Goal: Task Accomplishment & Management: Manage account settings

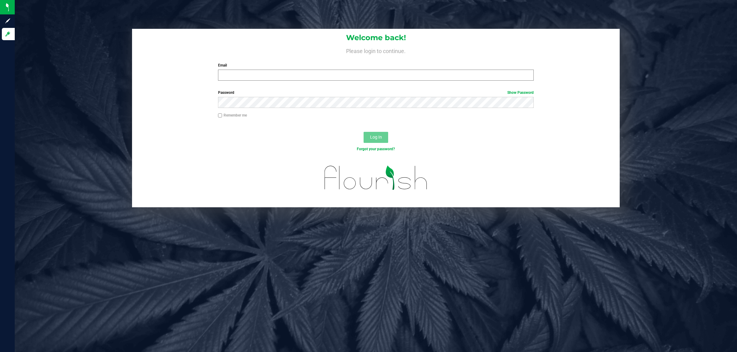
click at [245, 70] on div "Email Required Please format your email correctly." at bounding box center [375, 72] width 325 height 18
click at [245, 70] on input "Email" at bounding box center [376, 75] width 316 height 11
type input "[EMAIL_ADDRESS][DOMAIN_NAME]"
click at [363, 132] on button "Log In" at bounding box center [375, 137] width 25 height 11
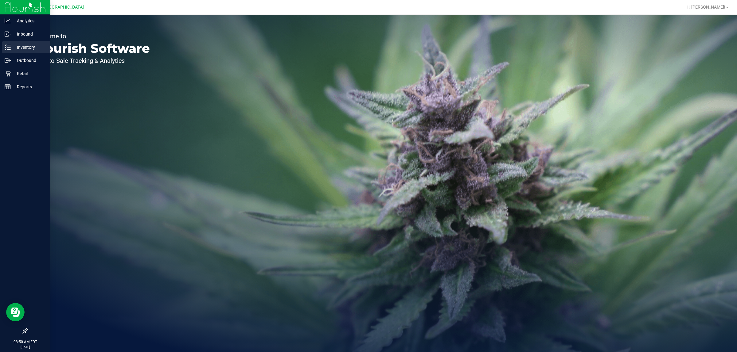
click at [5, 49] on icon at bounding box center [8, 47] width 6 height 6
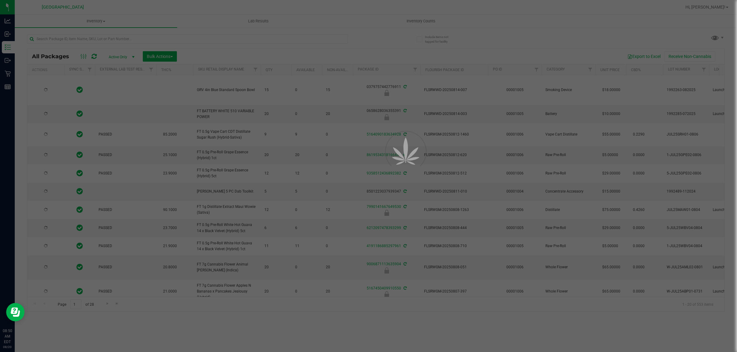
click at [95, 38] on div at bounding box center [368, 176] width 737 height 352
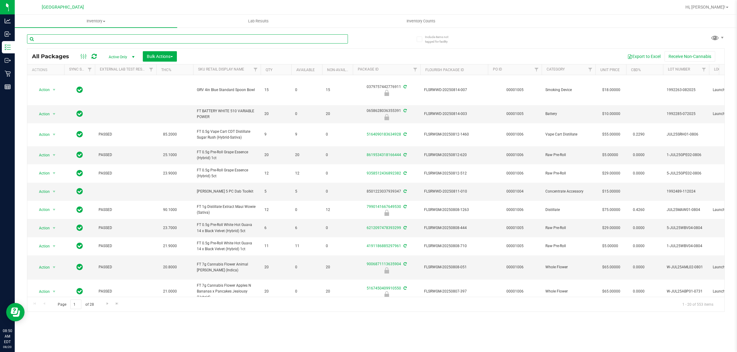
click at [95, 38] on input "text" at bounding box center [187, 38] width 321 height 9
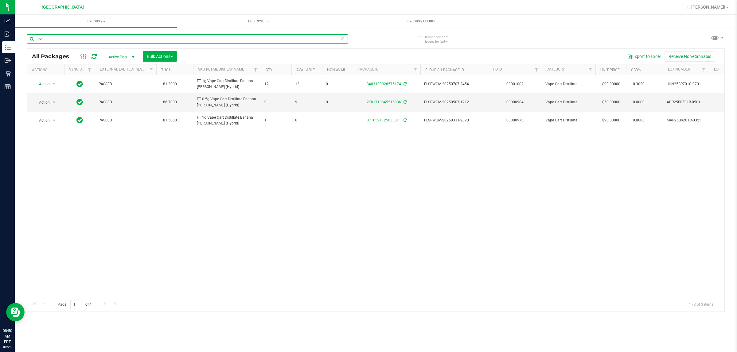
type input "brz"
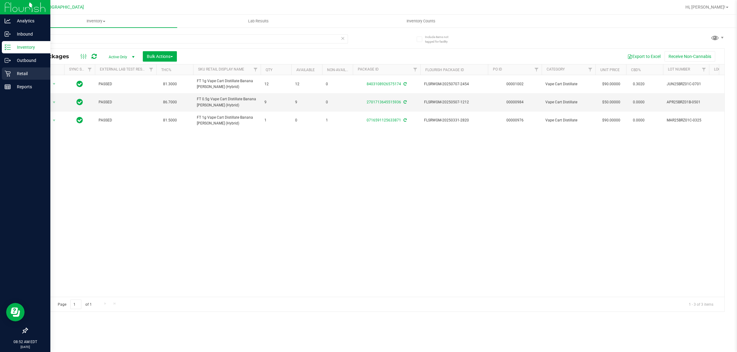
click at [11, 72] on p "Retail" at bounding box center [29, 73] width 37 height 7
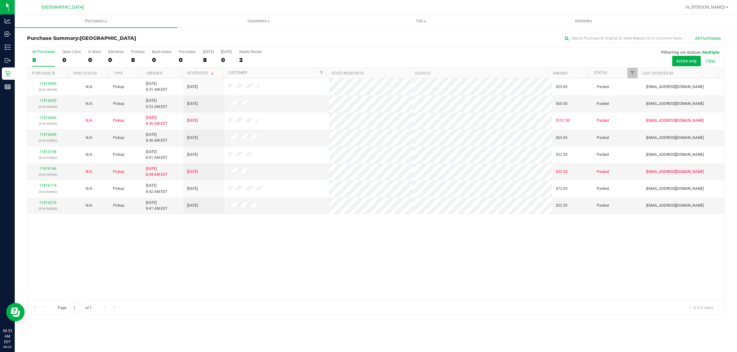
click at [389, 251] on div "11815995 (316145764) N/A Pickup 8/20/2025 8:31 AM EDT 8/20/2025 $25.00 Packed a…" at bounding box center [375, 190] width 697 height 222
click at [110, 22] on span "Purchases" at bounding box center [96, 21] width 162 height 6
click at [77, 47] on li "Fulfillment" at bounding box center [96, 44] width 162 height 7
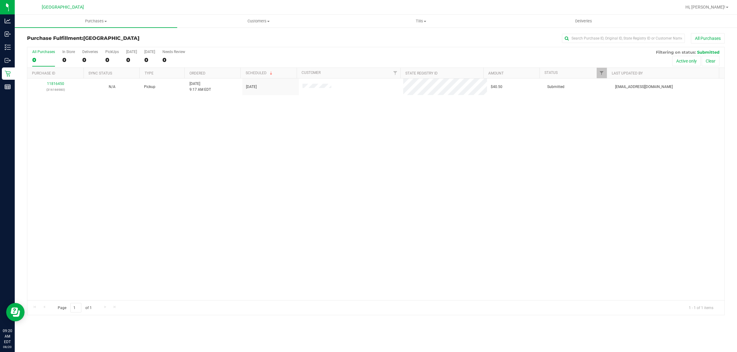
click at [507, 244] on div "11816450 (316166980) N/A Pickup 8/20/2025 9:17 AM EDT 8/20/2025 $40.50 Submitte…" at bounding box center [375, 190] width 697 height 222
click at [519, 145] on div "No results found." at bounding box center [375, 210] width 697 height 263
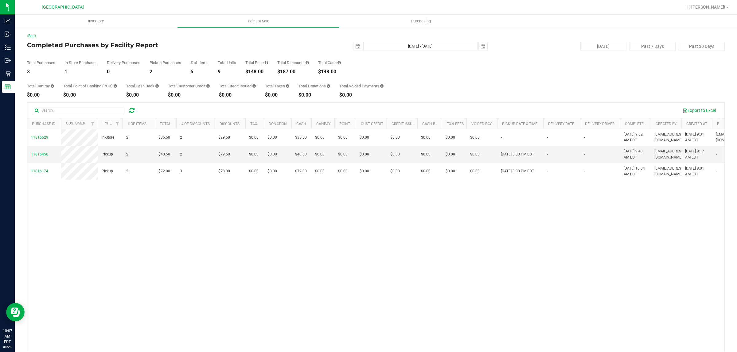
click at [260, 71] on div "$148.00" at bounding box center [256, 71] width 23 height 5
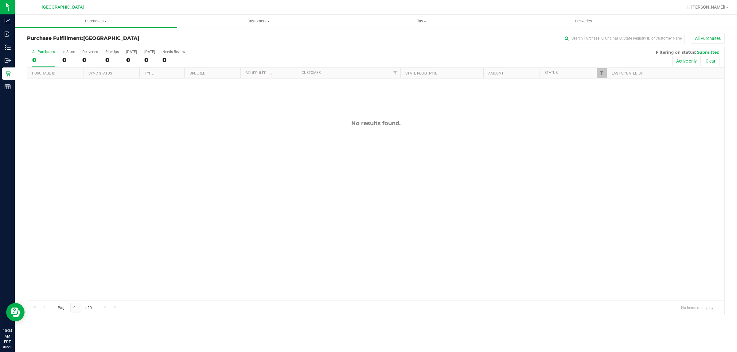
click at [242, 172] on div "No results found." at bounding box center [375, 210] width 697 height 263
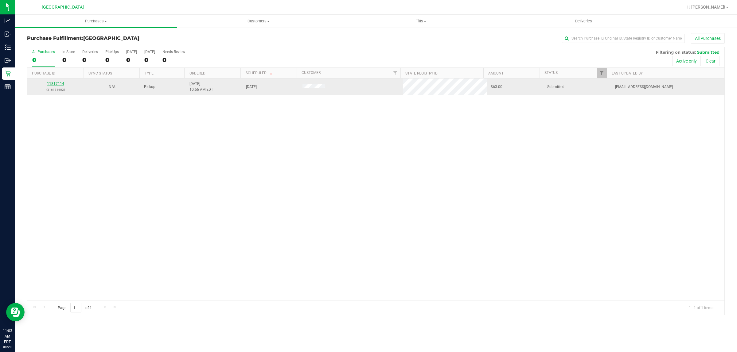
click at [56, 84] on link "11817114" at bounding box center [55, 84] width 17 height 4
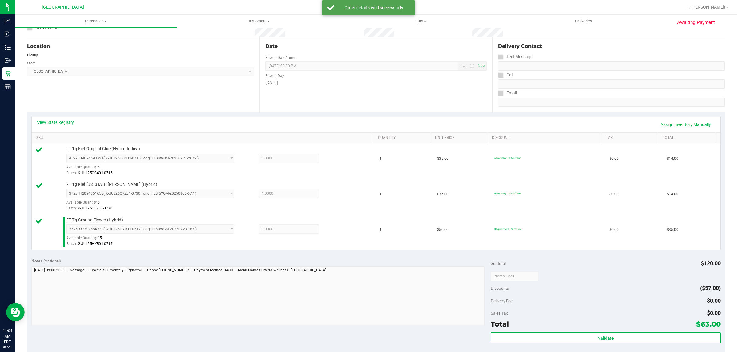
scroll to position [77, 0]
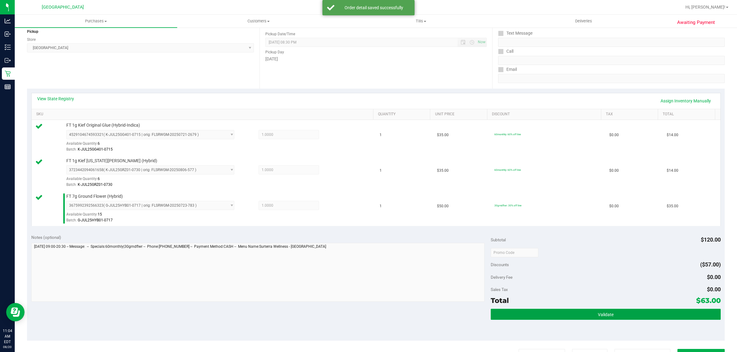
click at [650, 310] on button "Validate" at bounding box center [605, 314] width 230 height 11
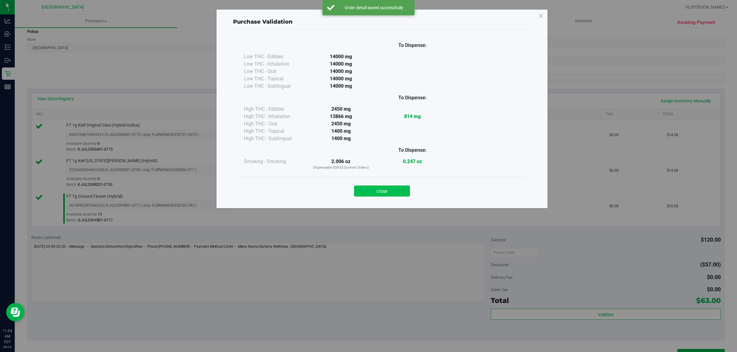
click at [380, 190] on button "Close" at bounding box center [382, 191] width 56 height 11
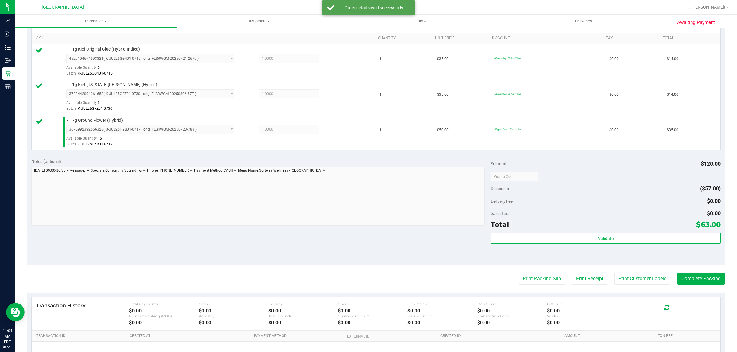
scroll to position [220, 0]
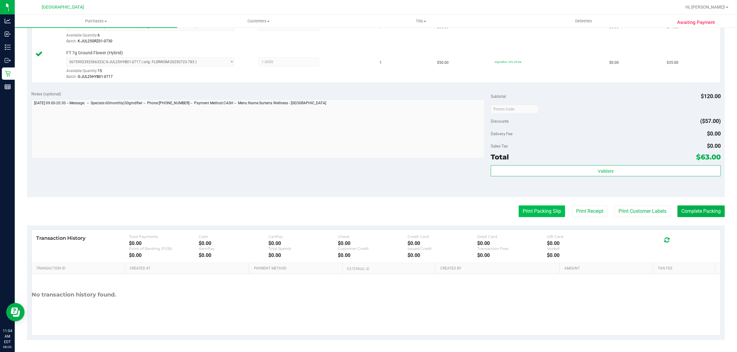
click at [544, 214] on button "Print Packing Slip" at bounding box center [541, 212] width 46 height 12
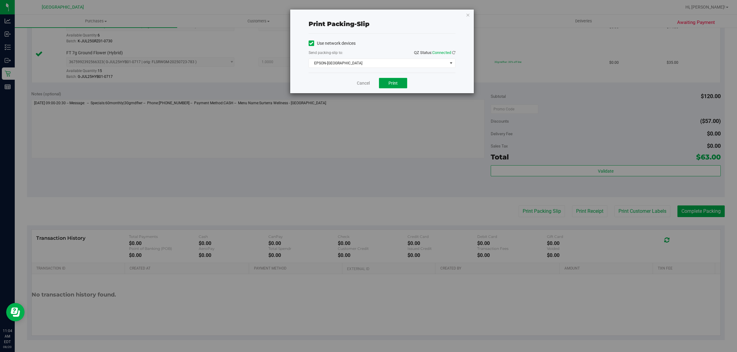
click at [391, 83] on span "Print" at bounding box center [392, 83] width 9 height 5
click at [359, 79] on div "Cancel Print" at bounding box center [381, 83] width 147 height 21
click at [363, 80] on link "Cancel" at bounding box center [363, 83] width 13 height 6
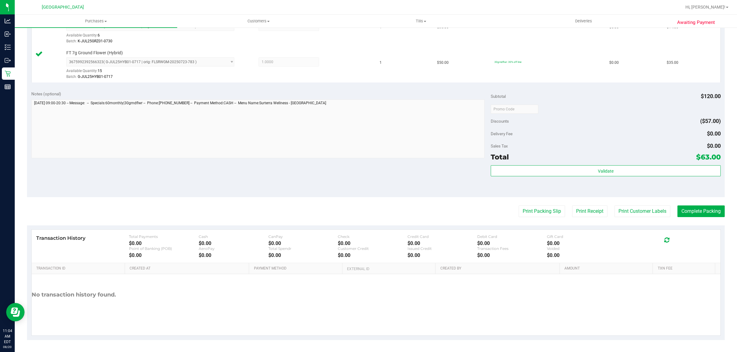
click at [577, 180] on div "Validate" at bounding box center [605, 179] width 230 height 28
click at [578, 178] on div "Validate" at bounding box center [605, 179] width 230 height 28
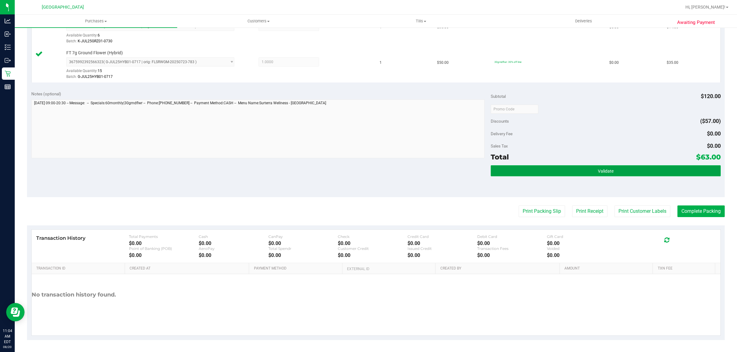
click at [577, 175] on button "Validate" at bounding box center [605, 170] width 230 height 11
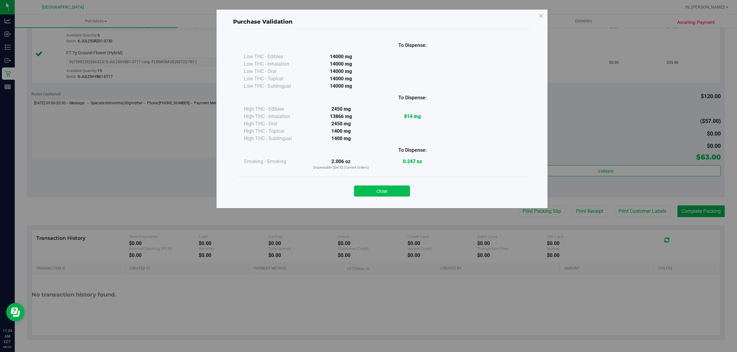
click at [405, 192] on button "Close" at bounding box center [382, 191] width 56 height 11
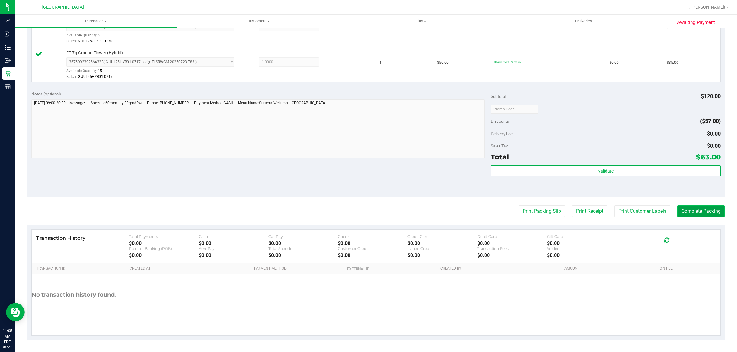
click at [688, 211] on button "Complete Packing" at bounding box center [700, 212] width 47 height 12
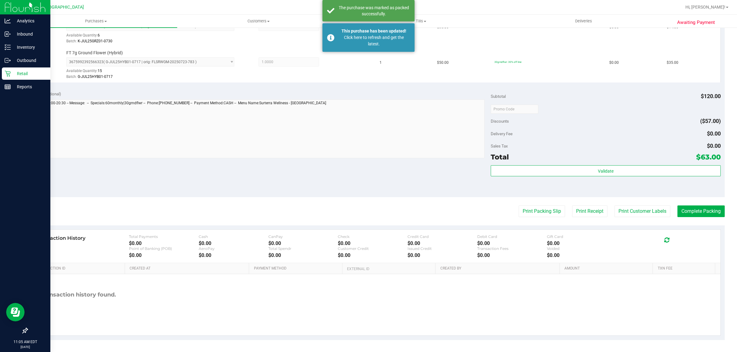
click at [13, 74] on p "Retail" at bounding box center [29, 73] width 37 height 7
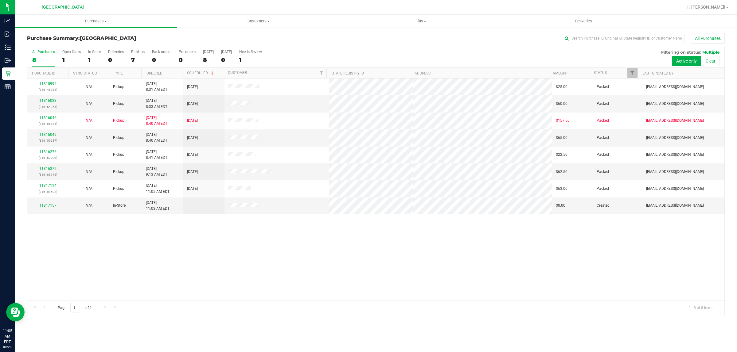
drag, startPoint x: 25, startPoint y: 56, endPoint x: 32, endPoint y: 57, distance: 7.1
click at [25, 56] on div "All Purchases 8 Open Carts 1 In Store 1 Deliveries 0 PickUps 7 Back-orders 0 Pr…" at bounding box center [375, 181] width 706 height 269
click at [37, 57] on div "8" at bounding box center [43, 59] width 23 height 7
click at [0, 0] on input "All Purchases 8" at bounding box center [0, 0] width 0 height 0
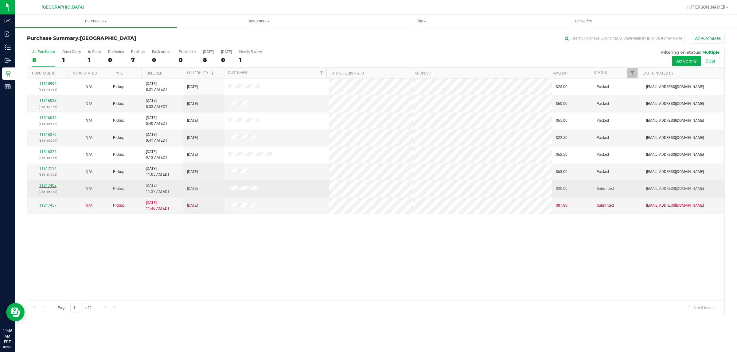
click at [49, 188] on link "11817408" at bounding box center [47, 186] width 17 height 4
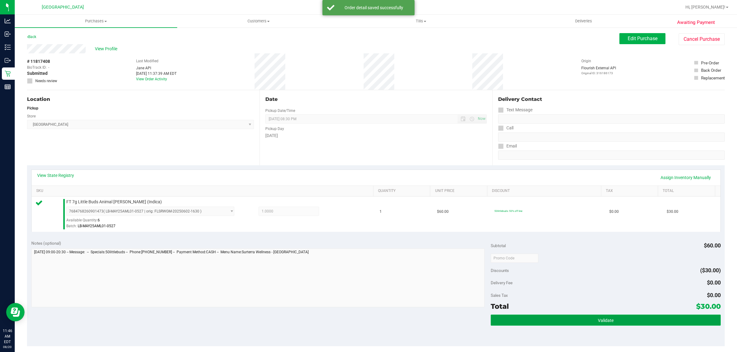
click at [576, 317] on button "Validate" at bounding box center [605, 320] width 230 height 11
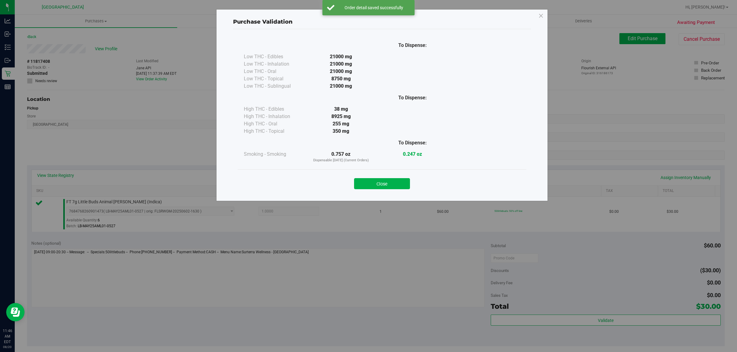
click at [397, 201] on div "Purchase Validation To Dispense: Low THC - Edibles 21000 mg" at bounding box center [381, 105] width 331 height 192
drag, startPoint x: 395, startPoint y: 194, endPoint x: 393, endPoint y: 186, distance: 8.1
click at [395, 193] on div "Close" at bounding box center [382, 181] width 288 height 25
click at [393, 186] on button "Close" at bounding box center [382, 183] width 56 height 11
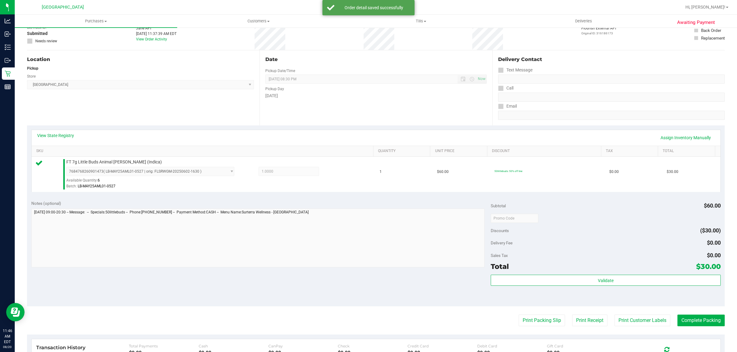
scroll to position [77, 0]
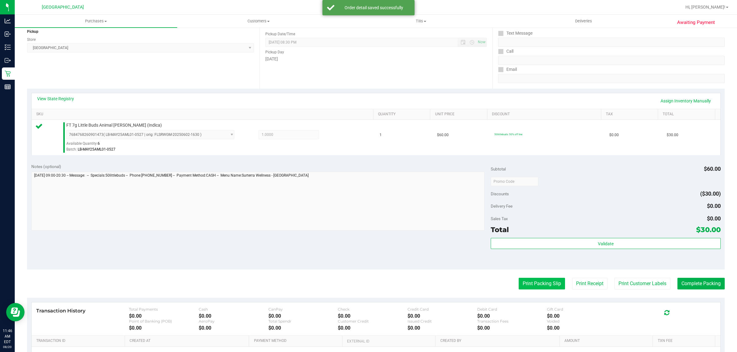
click at [542, 289] on button "Print Packing Slip" at bounding box center [541, 284] width 46 height 12
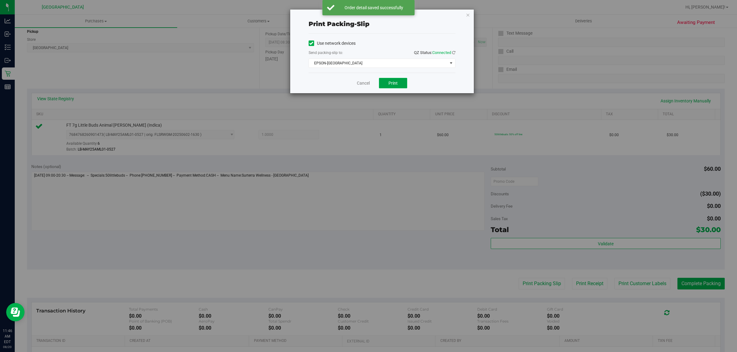
click at [389, 79] on button "Print" at bounding box center [393, 83] width 28 height 10
click at [363, 83] on link "Cancel" at bounding box center [363, 83] width 13 height 6
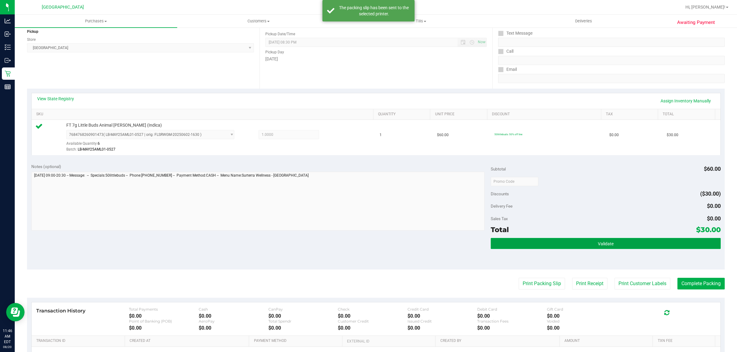
click at [632, 245] on button "Validate" at bounding box center [605, 243] width 230 height 11
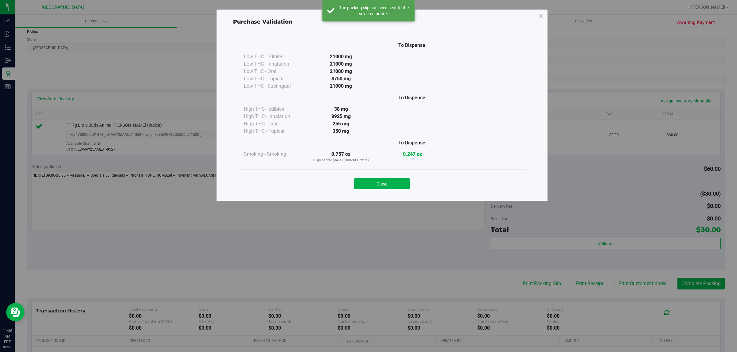
drag, startPoint x: 383, startPoint y: 186, endPoint x: 404, endPoint y: 185, distance: 21.8
click at [385, 186] on button "Close" at bounding box center [382, 183] width 56 height 11
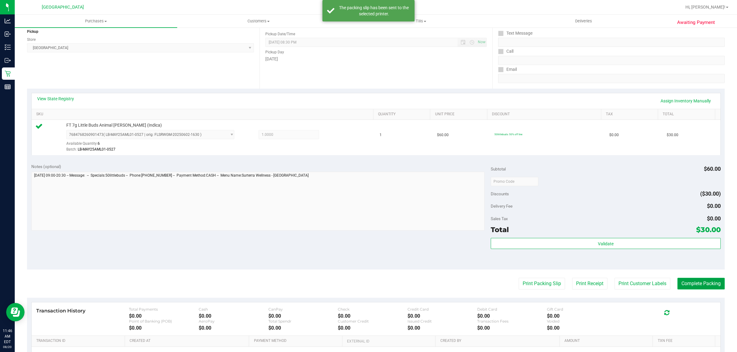
click at [686, 282] on button "Complete Packing" at bounding box center [700, 284] width 47 height 12
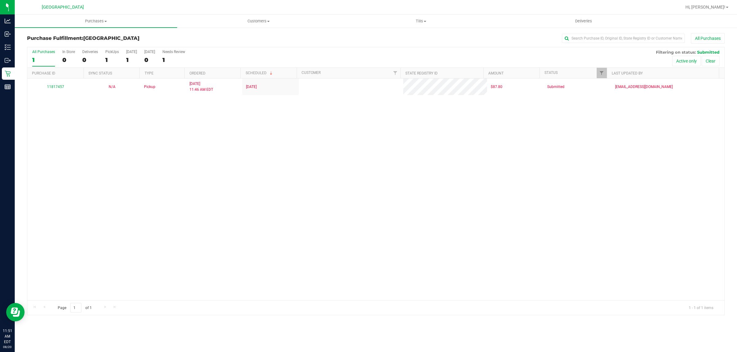
click at [57, 88] on link "11817457" at bounding box center [55, 87] width 17 height 4
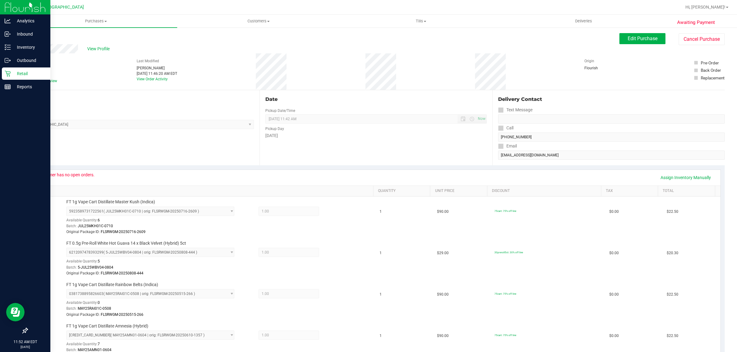
click at [14, 76] on p "Retail" at bounding box center [29, 73] width 37 height 7
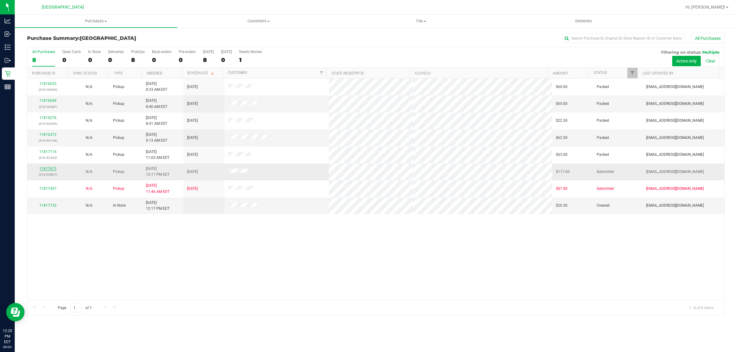
click at [52, 169] on link "11817672" at bounding box center [47, 169] width 17 height 4
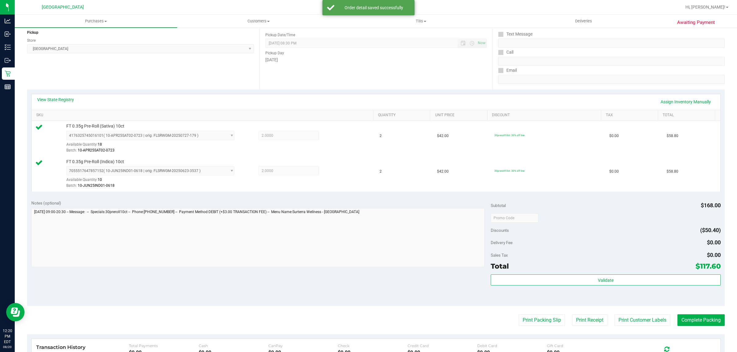
scroll to position [77, 0]
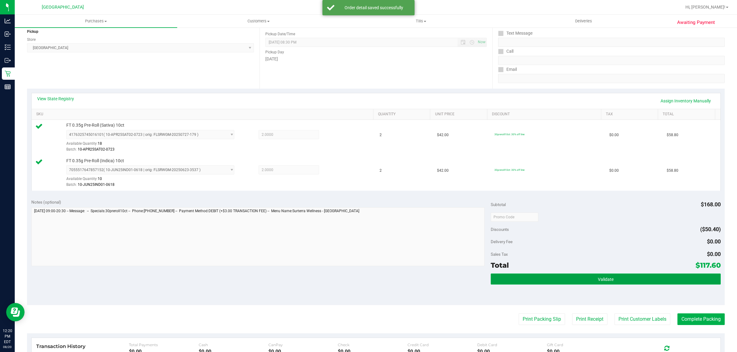
click at [622, 275] on button "Validate" at bounding box center [605, 279] width 230 height 11
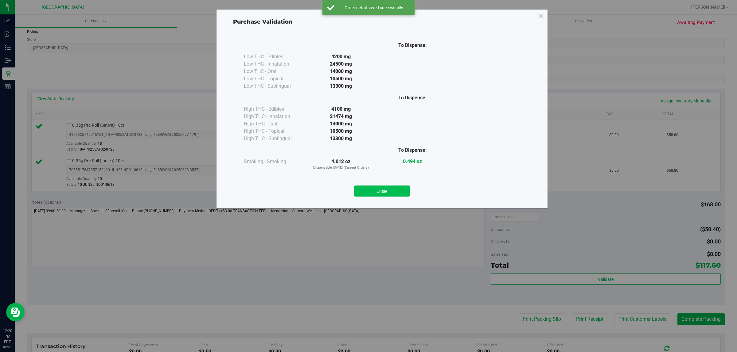
click at [390, 186] on button "Close" at bounding box center [382, 191] width 56 height 11
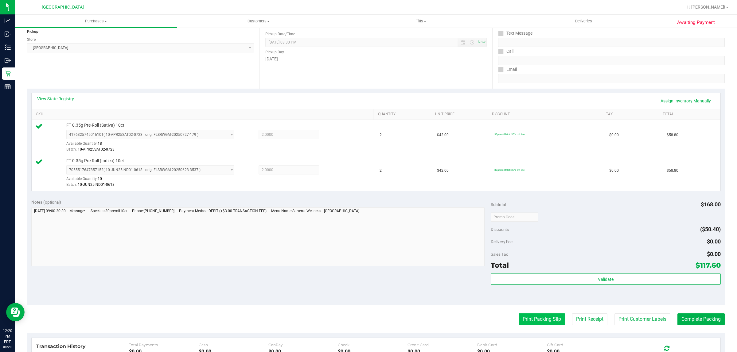
click at [518, 319] on button "Print Packing Slip" at bounding box center [541, 320] width 46 height 12
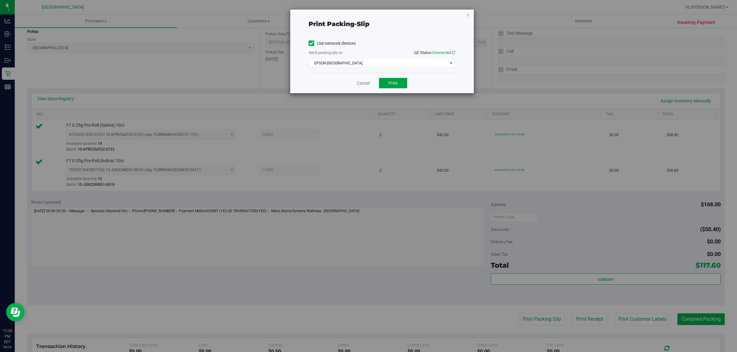
click at [403, 81] on button "Print" at bounding box center [393, 83] width 28 height 10
click at [370, 84] on div "Cancel Print" at bounding box center [381, 83] width 147 height 21
drag, startPoint x: 369, startPoint y: 84, endPoint x: 365, endPoint y: 86, distance: 5.1
click at [367, 85] on link "Cancel" at bounding box center [363, 83] width 13 height 6
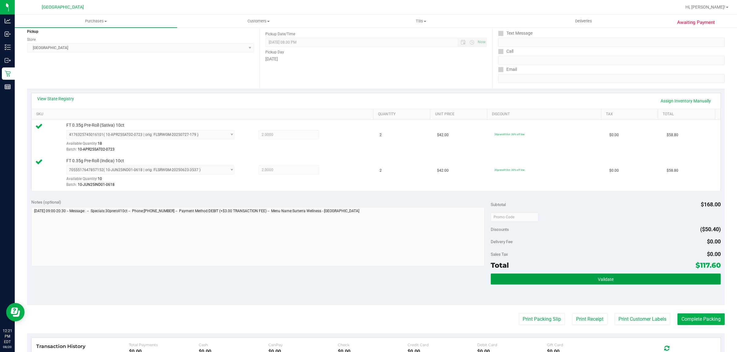
click at [542, 279] on button "Validate" at bounding box center [605, 279] width 230 height 11
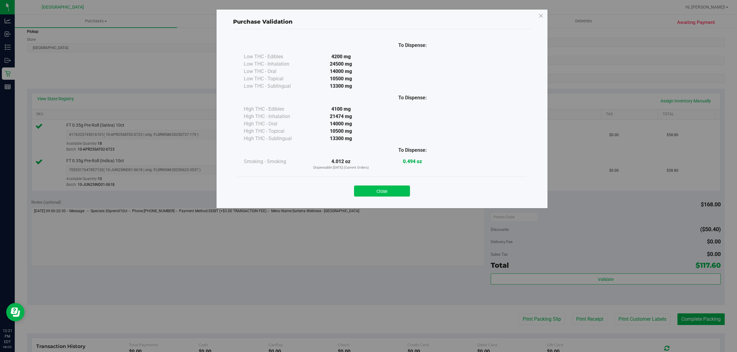
click at [384, 196] on button "Close" at bounding box center [382, 191] width 56 height 11
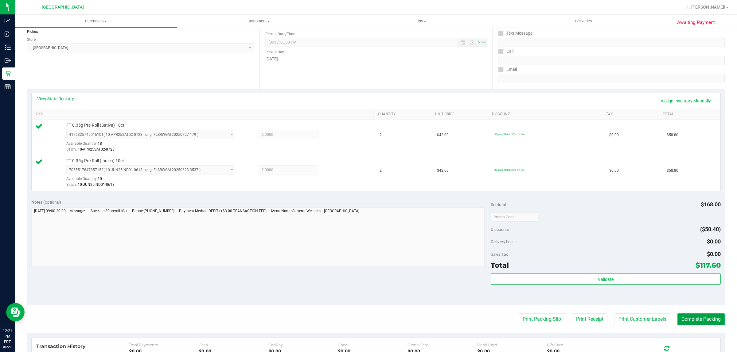
click at [677, 321] on button "Complete Packing" at bounding box center [700, 320] width 47 height 12
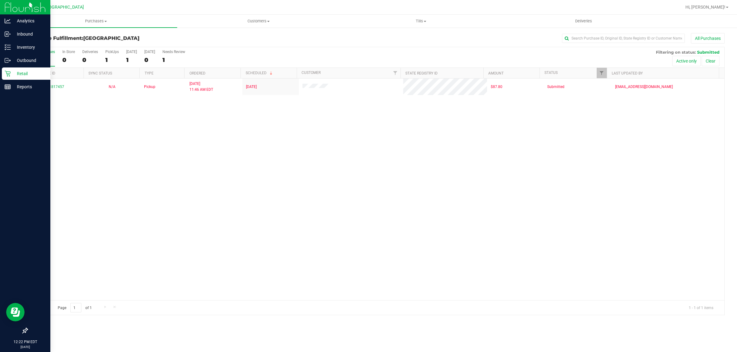
click at [8, 72] on icon at bounding box center [8, 74] width 6 height 6
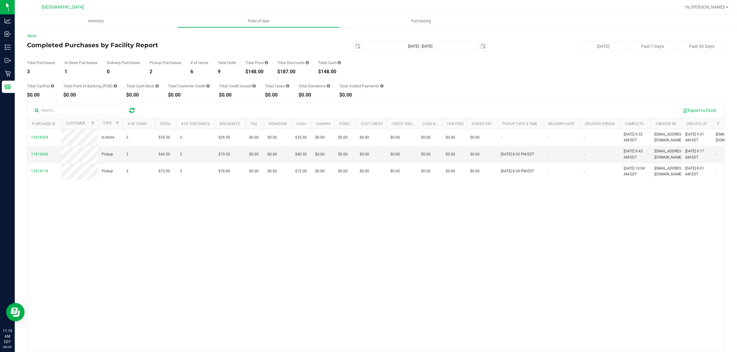
click at [646, 346] on div "11816529 In-Store 2 $35.50 2 $29.50 $0.00 $0.00 $35.50 $0.00 $0.00 $0.00 $0.00 …" at bounding box center [375, 240] width 697 height 222
click at [256, 73] on div "$148.00" at bounding box center [256, 71] width 23 height 5
copy div "148.00"
click at [131, 104] on div "Export to Excel" at bounding box center [375, 110] width 697 height 15
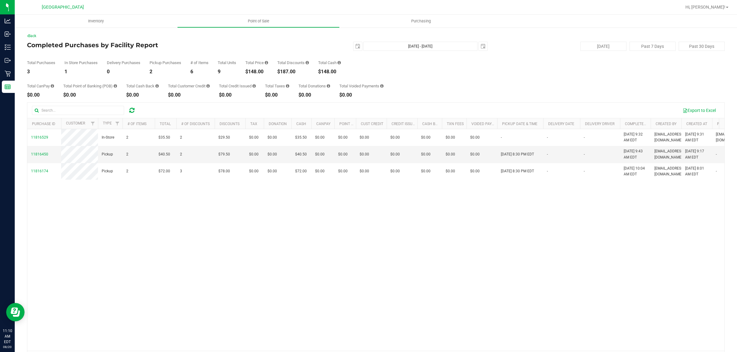
click at [131, 106] on div at bounding box center [86, 110] width 109 height 9
click at [132, 110] on icon at bounding box center [131, 110] width 5 height 6
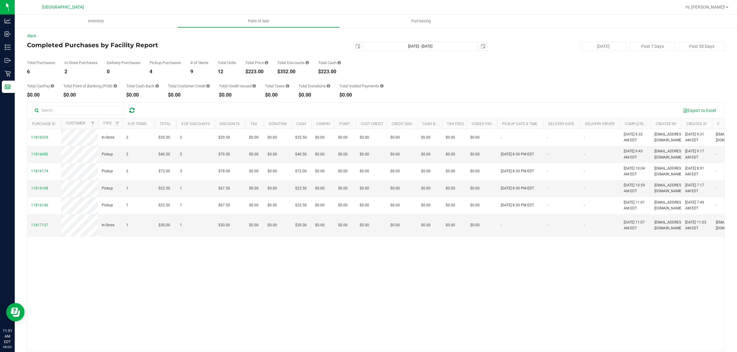
drag, startPoint x: 140, startPoint y: 112, endPoint x: 128, endPoint y: 111, distance: 12.0
click at [136, 112] on div at bounding box center [86, 110] width 109 height 9
click at [128, 111] on div at bounding box center [132, 110] width 10 height 7
click at [129, 114] on icon at bounding box center [131, 110] width 5 height 6
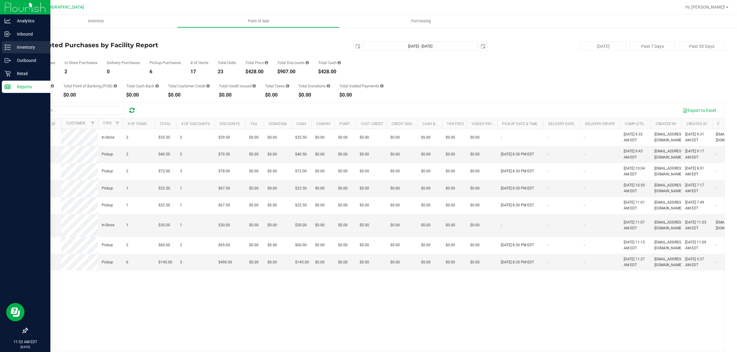
click at [21, 44] on p "Inventory" at bounding box center [29, 47] width 37 height 7
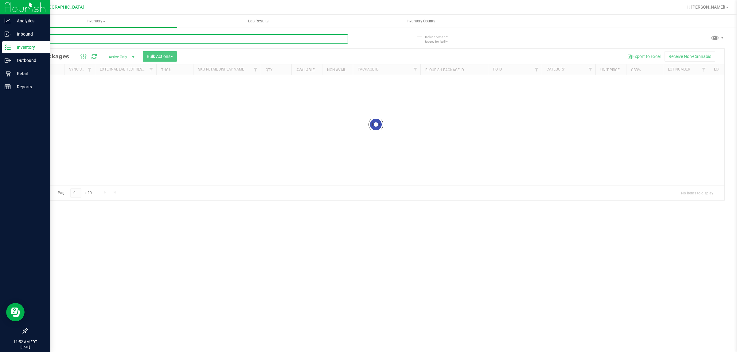
click at [118, 37] on input "text" at bounding box center [187, 38] width 321 height 9
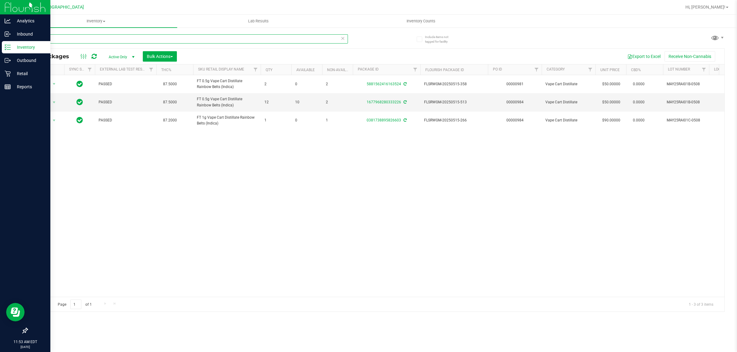
type input "rainbo"
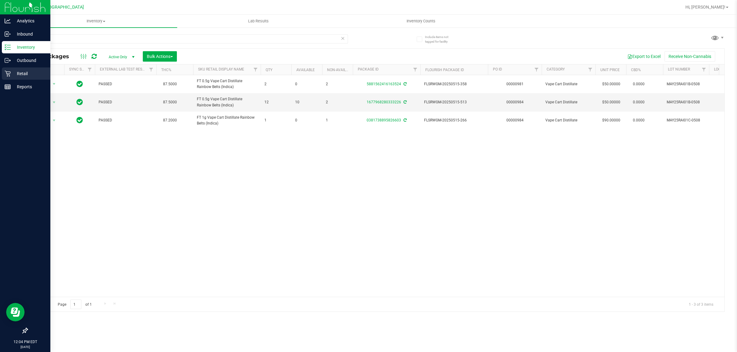
click at [11, 73] on p "Retail" at bounding box center [29, 73] width 37 height 7
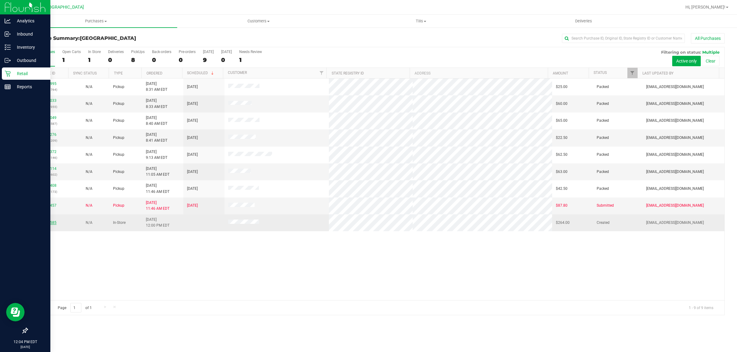
click at [55, 224] on div "11817585" at bounding box center [48, 223] width 34 height 6
click at [53, 224] on link "11817585" at bounding box center [47, 223] width 17 height 4
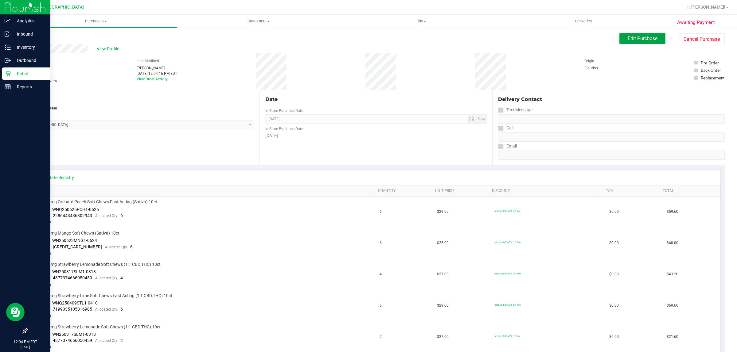
click at [634, 34] on button "Edit Purchase" at bounding box center [642, 38] width 46 height 11
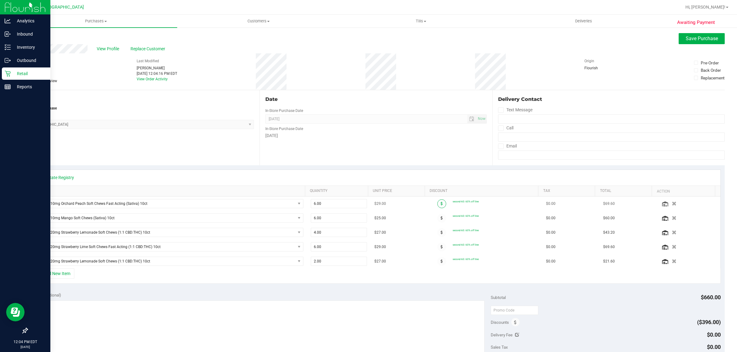
click at [440, 206] on icon at bounding box center [441, 204] width 2 height 4
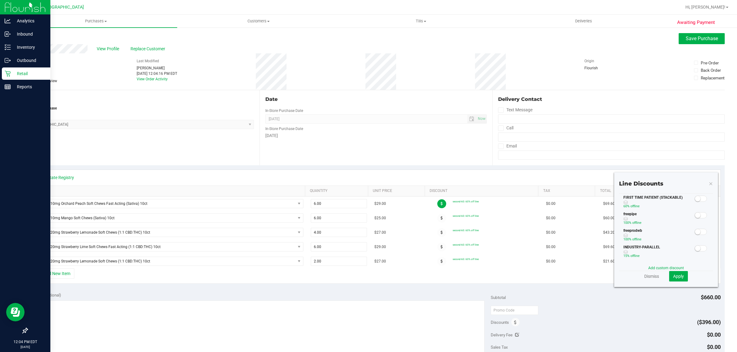
scroll to position [77, 0]
click at [699, 217] on div at bounding box center [700, 221] width 13 height 8
click at [698, 217] on div at bounding box center [700, 221] width 13 height 8
click at [701, 220] on small at bounding box center [704, 221] width 6 height 6
click at [676, 276] on span "Apply" at bounding box center [678, 276] width 11 height 5
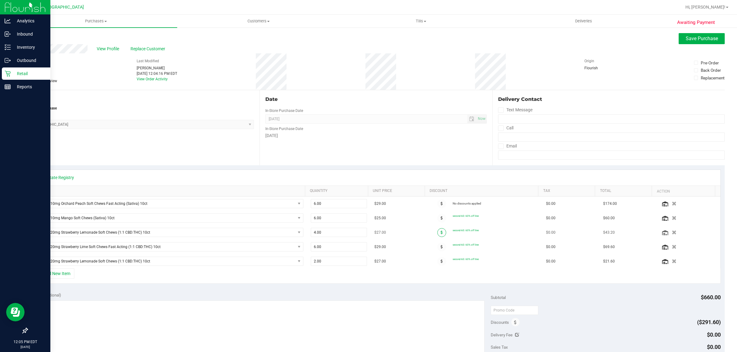
click at [437, 236] on span at bounding box center [441, 232] width 9 height 9
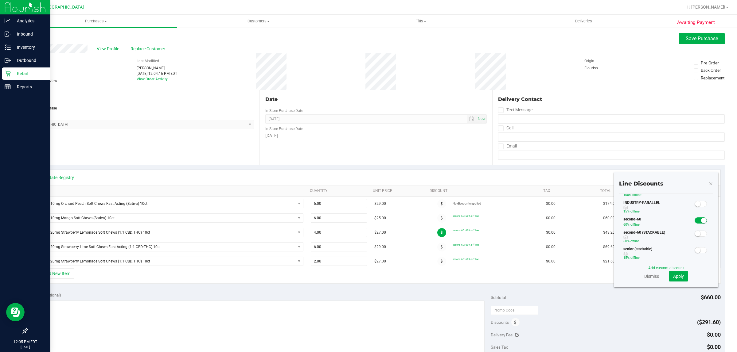
click at [701, 220] on small at bounding box center [704, 221] width 6 height 6
click at [672, 279] on button "Apply" at bounding box center [678, 276] width 19 height 10
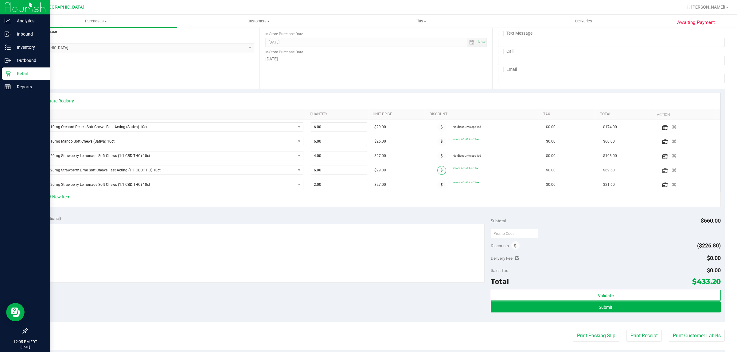
click at [440, 170] on icon at bounding box center [441, 170] width 2 height 4
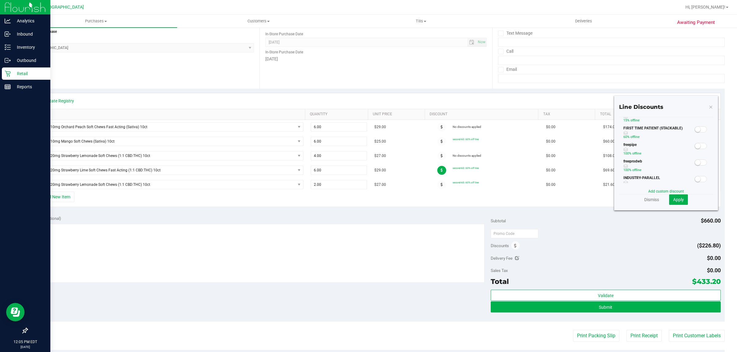
scroll to position [38, 0]
click at [701, 181] on small at bounding box center [704, 183] width 6 height 6
click at [673, 202] on span "Apply" at bounding box center [678, 199] width 11 height 5
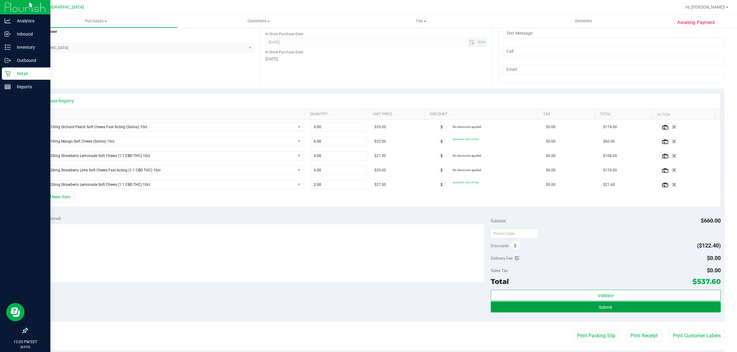
click at [562, 309] on button "Submit" at bounding box center [605, 307] width 230 height 11
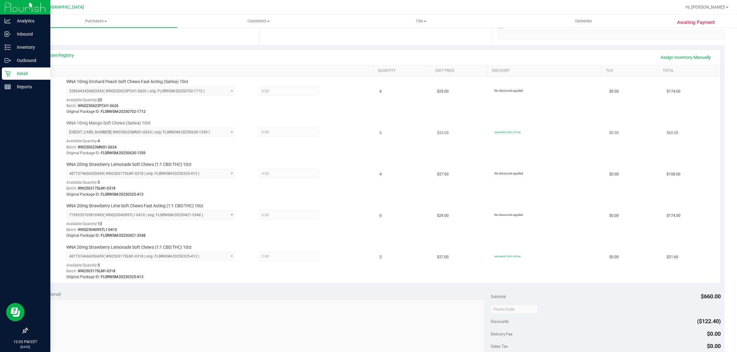
scroll to position [192, 0]
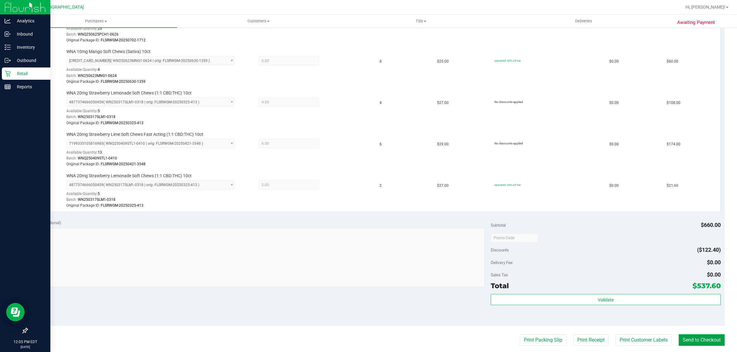
click at [679, 338] on button "Send to Checkout" at bounding box center [701, 341] width 46 height 12
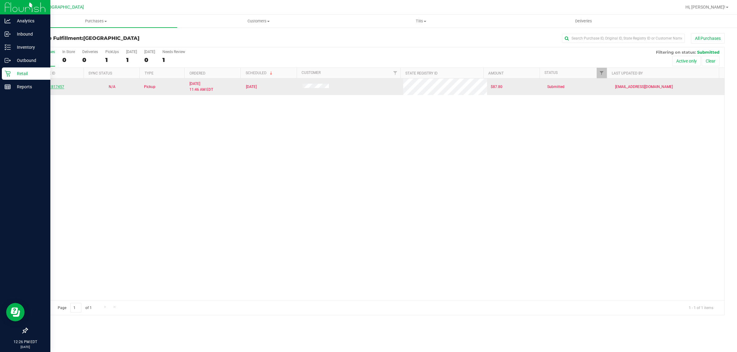
click at [53, 89] on link "11817457" at bounding box center [55, 87] width 17 height 4
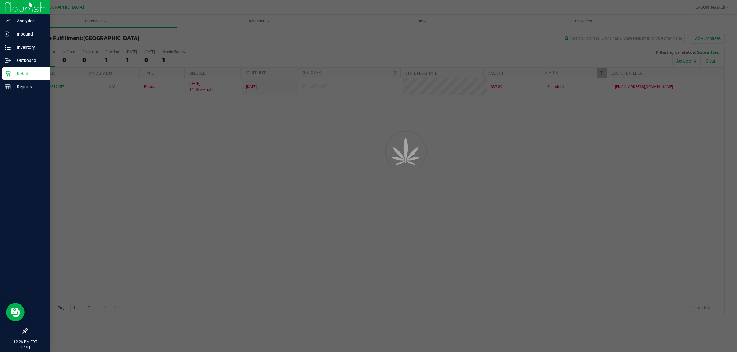
click at [53, 89] on div at bounding box center [368, 176] width 737 height 352
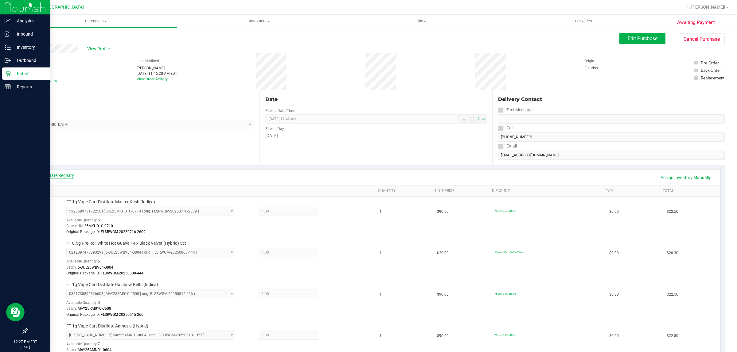
click at [57, 178] on link "View State Registry" at bounding box center [55, 175] width 37 height 6
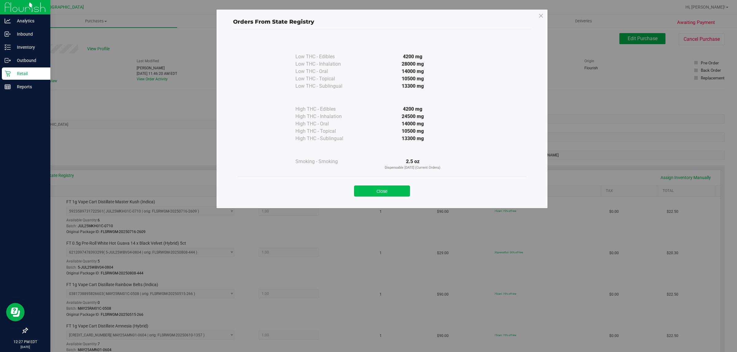
click at [377, 186] on button "Close" at bounding box center [382, 191] width 56 height 11
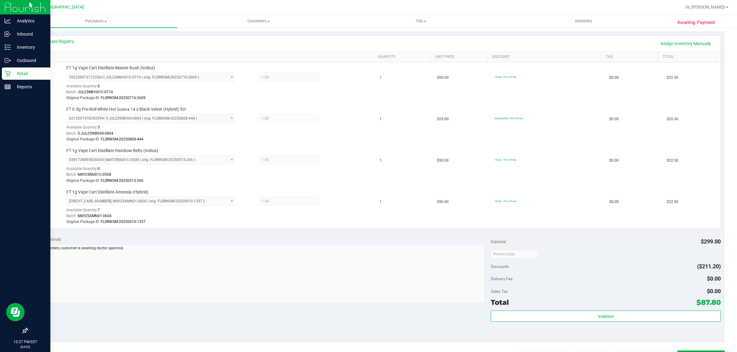
scroll to position [192, 0]
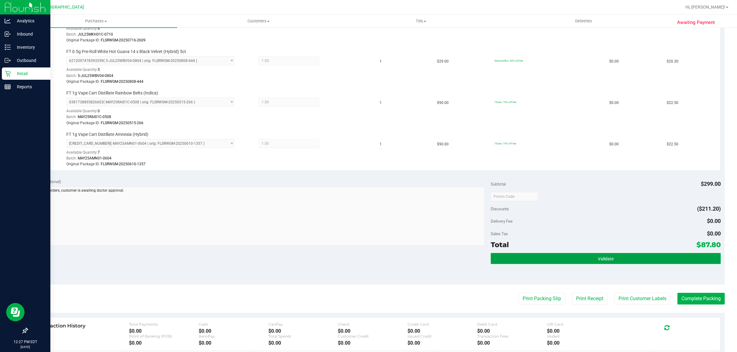
click at [591, 257] on button "Validate" at bounding box center [605, 258] width 230 height 11
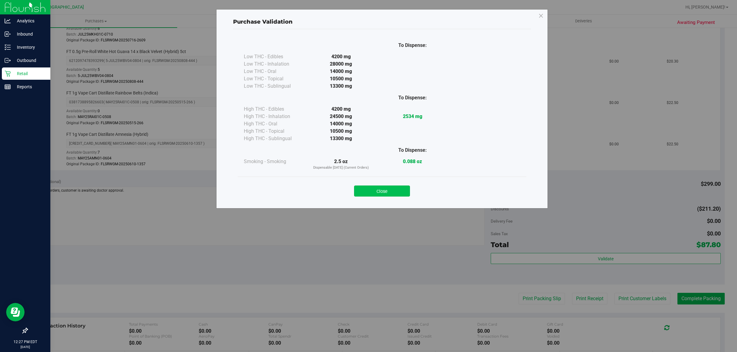
click at [392, 187] on button "Close" at bounding box center [382, 191] width 56 height 11
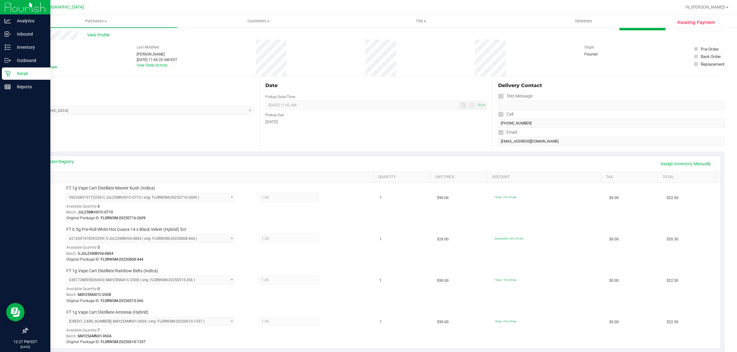
scroll to position [0, 0]
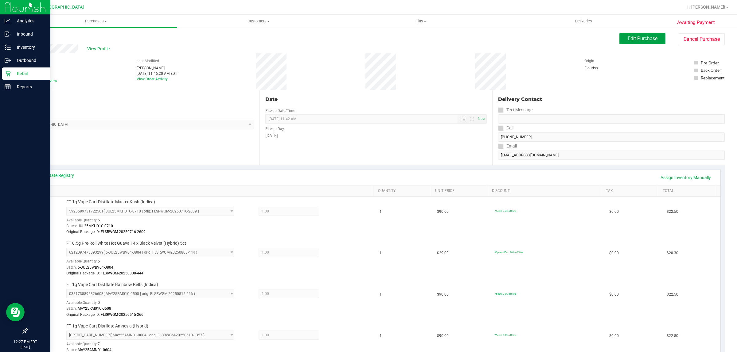
click at [620, 42] on button "Edit Purchase" at bounding box center [642, 38] width 46 height 11
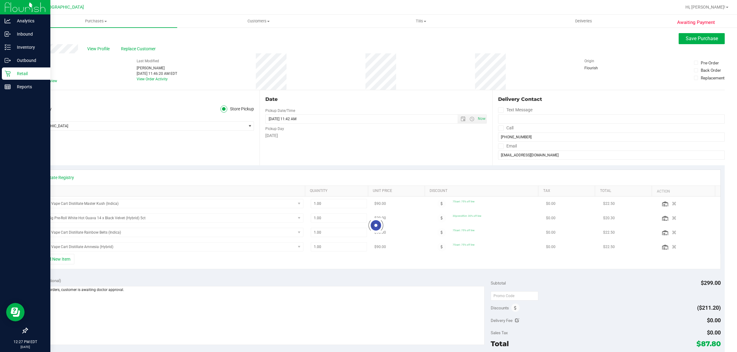
click at [28, 79] on span at bounding box center [30, 81] width 6 height 6
click at [0, 0] on input "Needs review" at bounding box center [0, 0] width 0 height 0
click at [682, 34] on button "Save Purchase" at bounding box center [701, 38] width 46 height 11
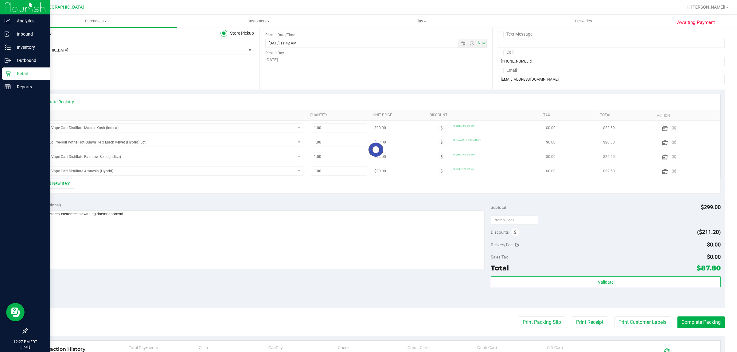
scroll to position [153, 0]
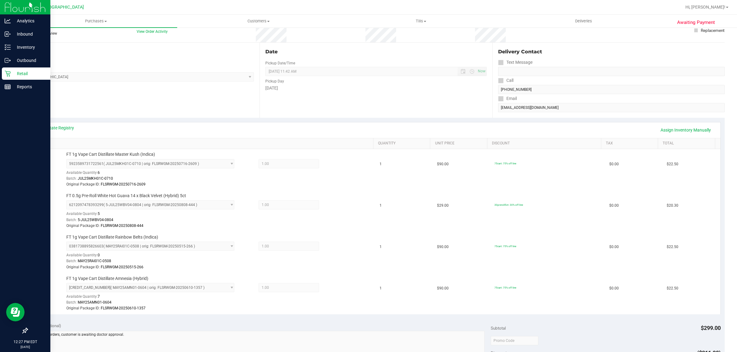
scroll to position [153, 0]
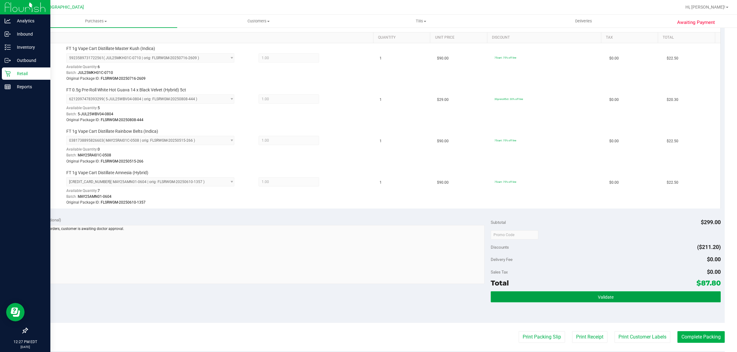
click at [635, 296] on button "Validate" at bounding box center [605, 297] width 230 height 11
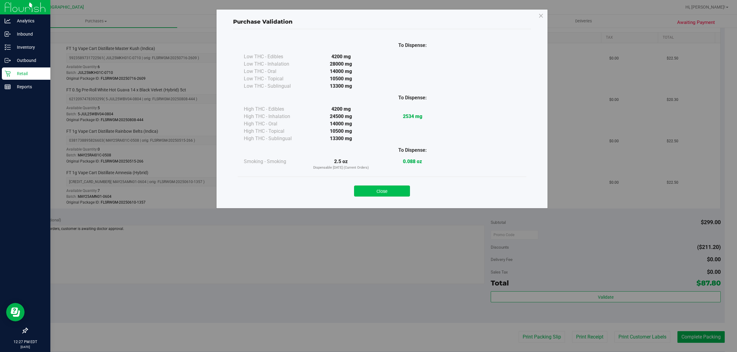
click at [384, 197] on button "Close" at bounding box center [382, 191] width 56 height 11
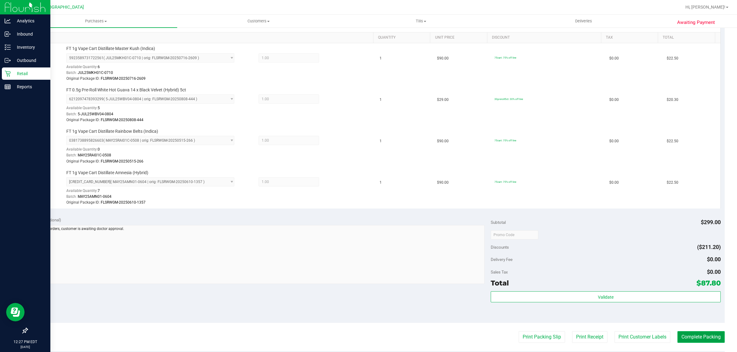
drag, startPoint x: 701, startPoint y: 341, endPoint x: 698, endPoint y: 338, distance: 4.1
click at [702, 341] on button "Complete Packing" at bounding box center [700, 337] width 47 height 12
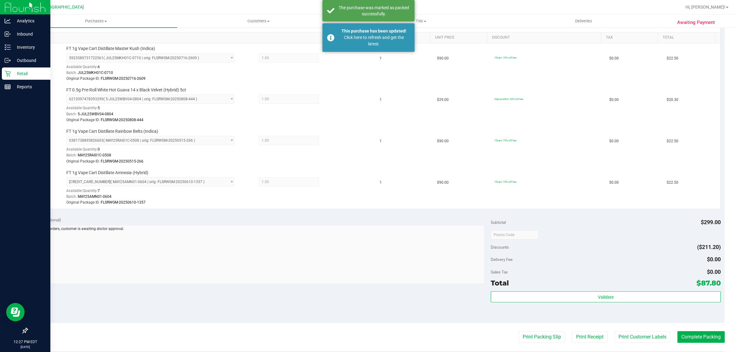
click at [25, 74] on p "Retail" at bounding box center [29, 73] width 37 height 7
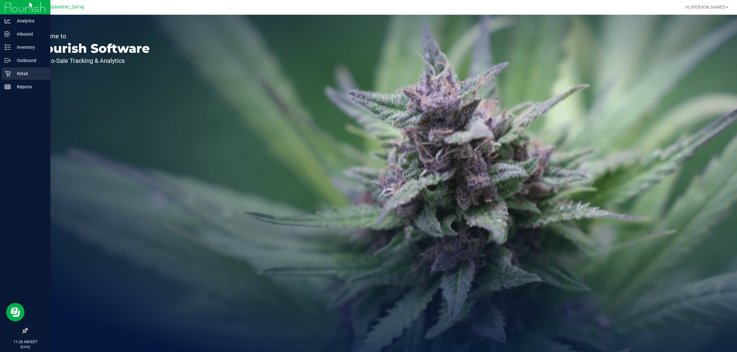
click at [5, 80] on link "Retail" at bounding box center [25, 74] width 50 height 13
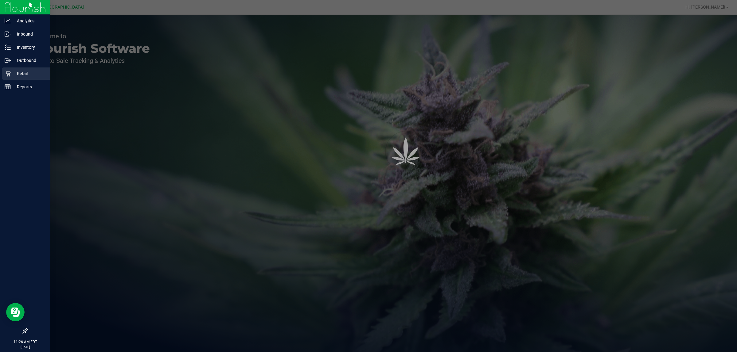
click at [10, 79] on div "Retail" at bounding box center [26, 74] width 48 height 12
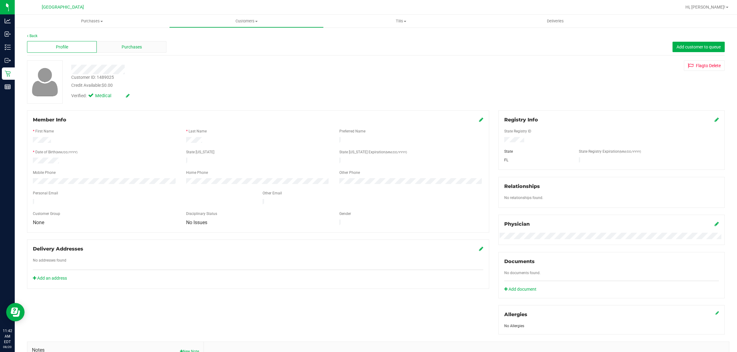
click at [137, 44] on span "Purchases" at bounding box center [132, 47] width 20 height 6
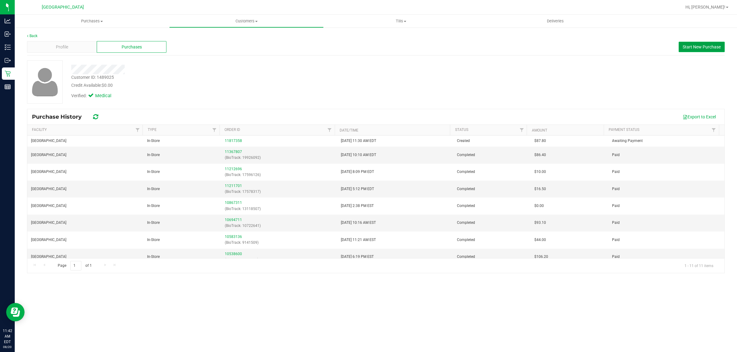
click at [691, 44] on span "Start New Purchase" at bounding box center [701, 46] width 38 height 5
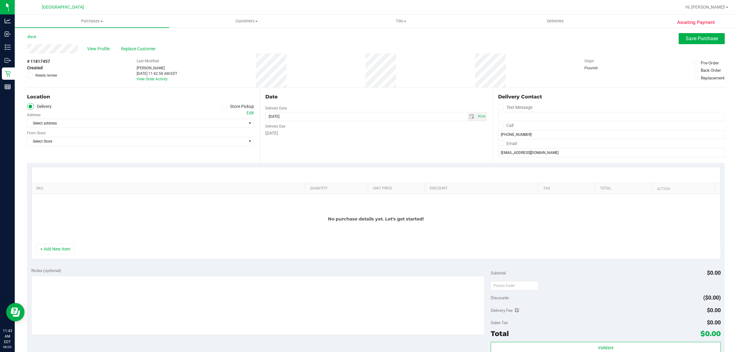
click at [242, 102] on div "Location Delivery Store Pickup Address Edit Select address Select address From …" at bounding box center [143, 125] width 232 height 75
click at [241, 102] on div "Location Delivery Store Pickup Address Edit Select address Select address From …" at bounding box center [143, 125] width 232 height 75
click at [241, 103] on label "Store Pickup" at bounding box center [237, 106] width 34 height 7
click at [0, 0] on input "Store Pickup" at bounding box center [0, 0] width 0 height 0
click at [212, 124] on span "Select Store" at bounding box center [136, 123] width 219 height 9
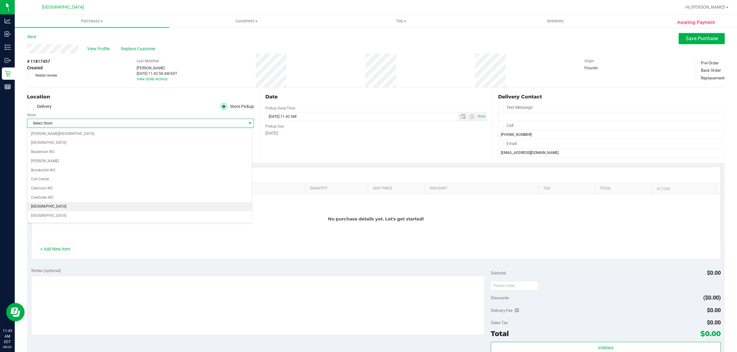
click at [83, 206] on li "[GEOGRAPHIC_DATA]" at bounding box center [139, 206] width 224 height 9
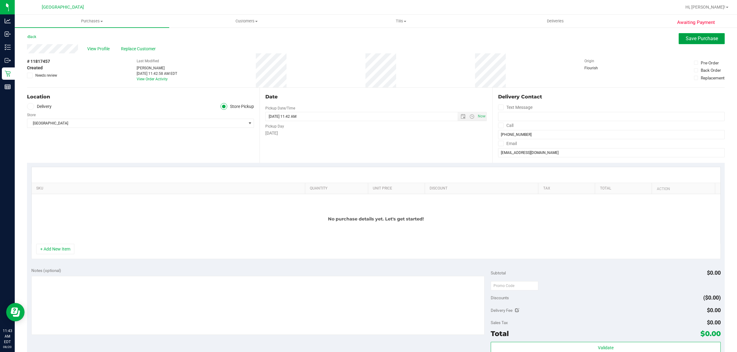
click at [695, 42] on button "Save Purchase" at bounding box center [701, 38] width 46 height 11
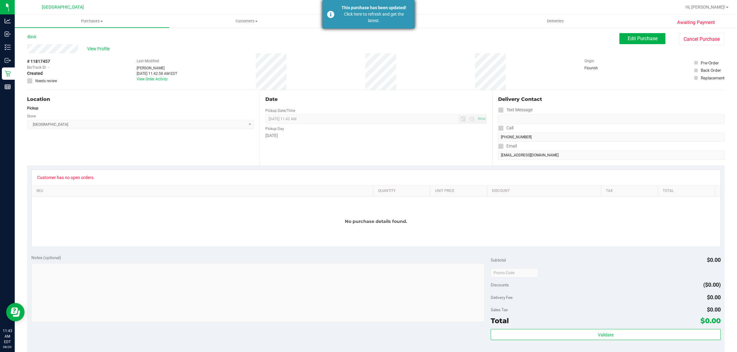
click at [343, 17] on div "Click here to refresh and get the latest." at bounding box center [374, 17] width 72 height 13
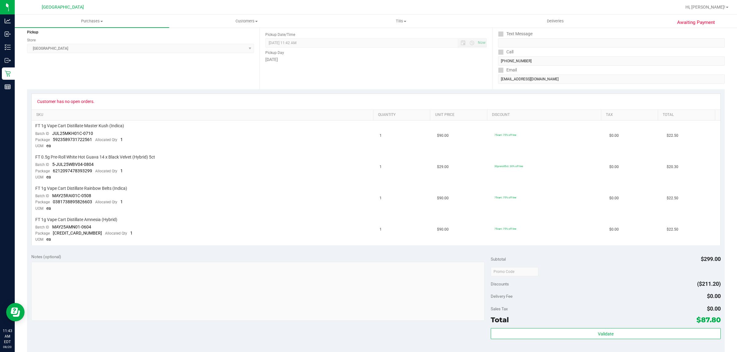
scroll to position [77, 0]
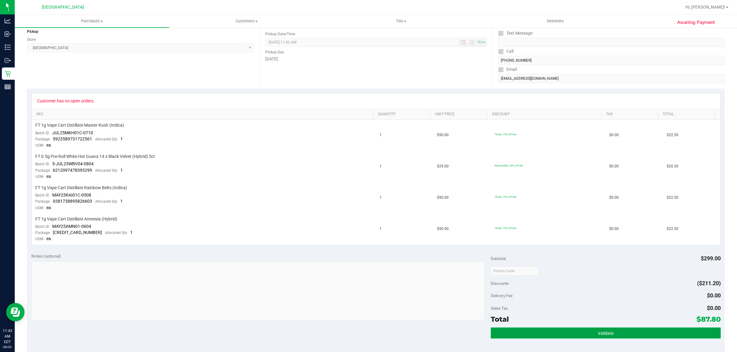
click at [613, 328] on button "Validate" at bounding box center [605, 333] width 230 height 11
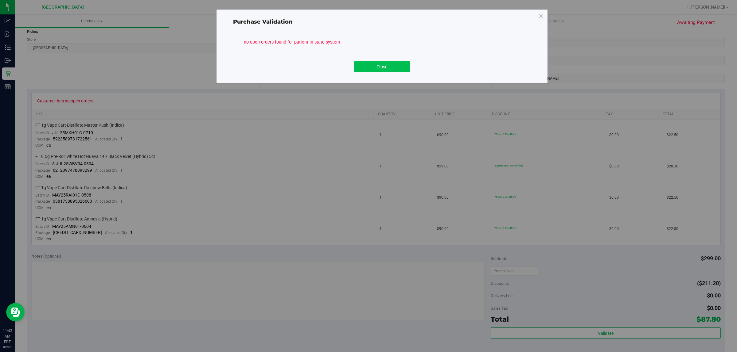
click at [389, 72] on button "Close" at bounding box center [382, 66] width 56 height 11
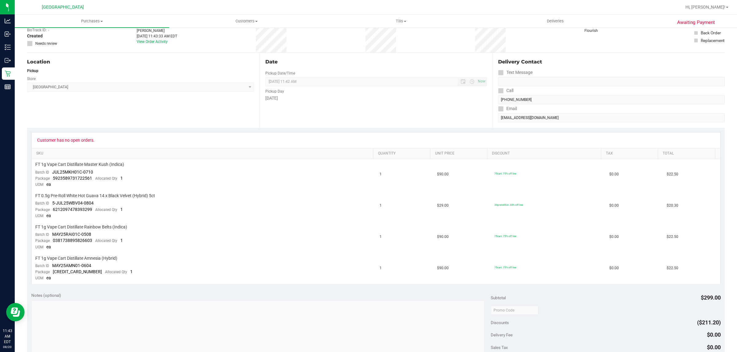
scroll to position [0, 0]
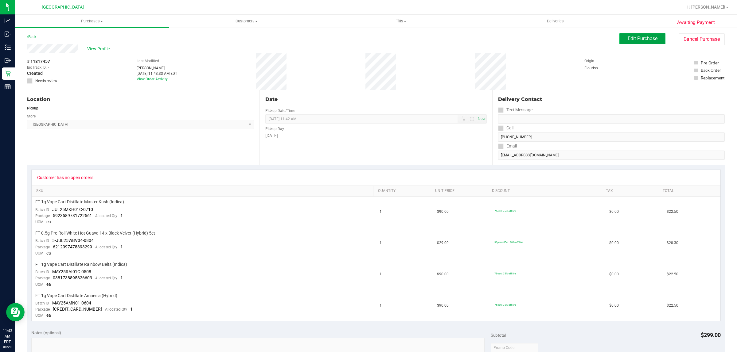
click at [632, 36] on span "Edit Purchase" at bounding box center [642, 39] width 30 height 6
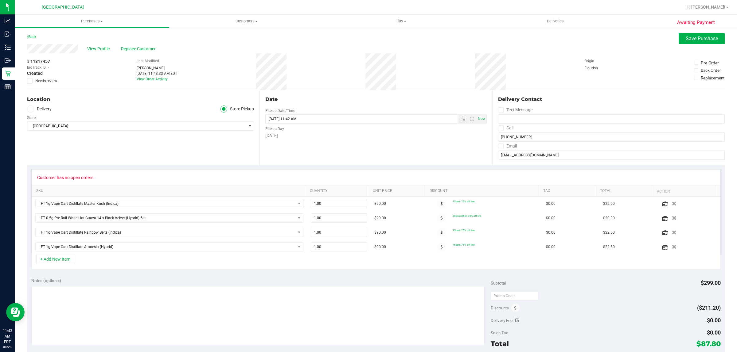
click at [29, 81] on icon at bounding box center [30, 81] width 4 height 0
click at [0, 0] on input "Needs review" at bounding box center [0, 0] width 0 height 0
click at [61, 304] on textarea at bounding box center [257, 315] width 453 height 59
type textarea "No open orders, customer is awaiting doctor approval."
click at [687, 44] on div "View Profile Replace Customer" at bounding box center [375, 48] width 697 height 9
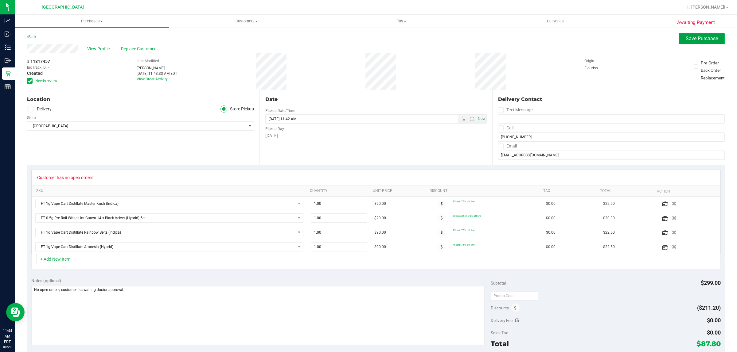
click at [685, 38] on span "Save Purchase" at bounding box center [701, 39] width 32 height 6
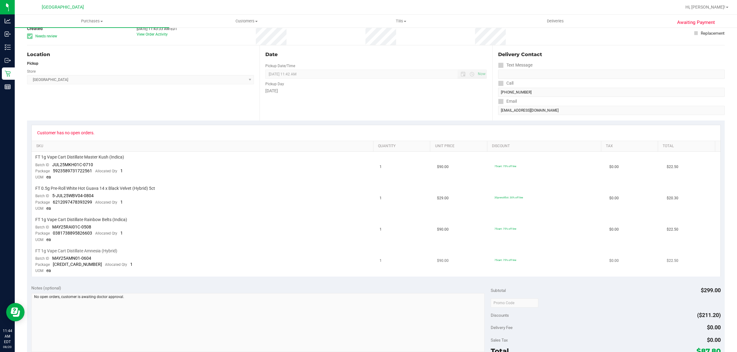
scroll to position [115, 0]
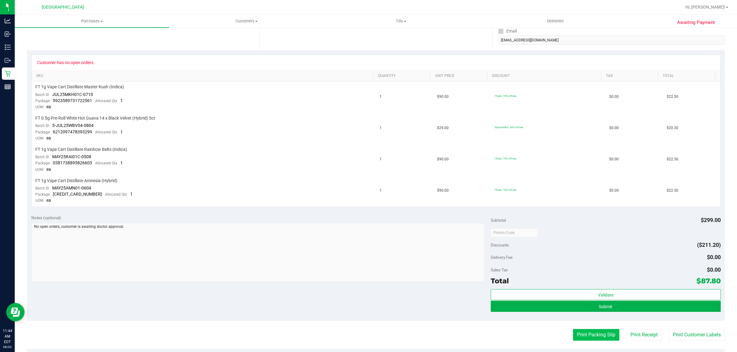
click at [574, 334] on button "Print Packing Slip" at bounding box center [596, 335] width 46 height 12
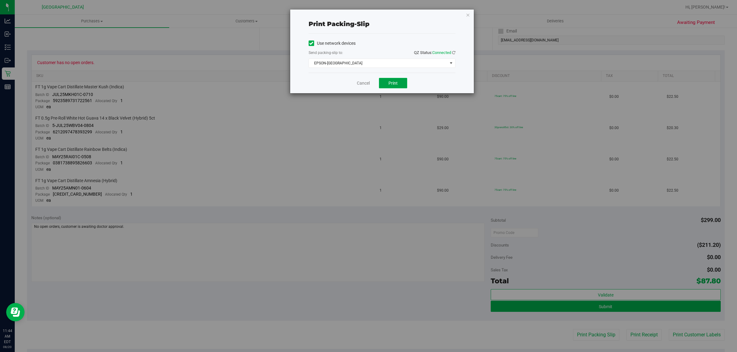
click at [397, 84] on span "Print" at bounding box center [392, 83] width 9 height 5
click at [367, 83] on link "Cancel" at bounding box center [363, 83] width 13 height 6
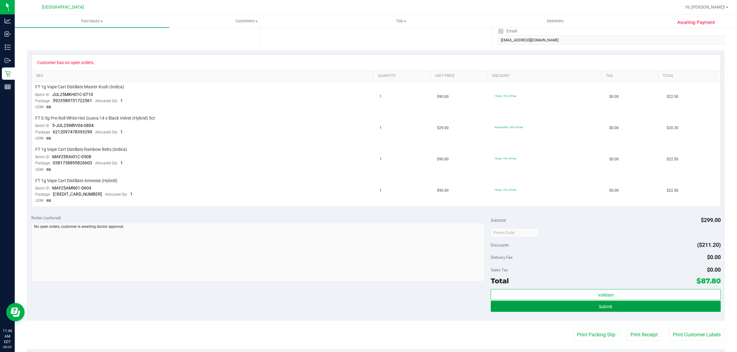
click at [624, 303] on button "Submit" at bounding box center [605, 306] width 230 height 11
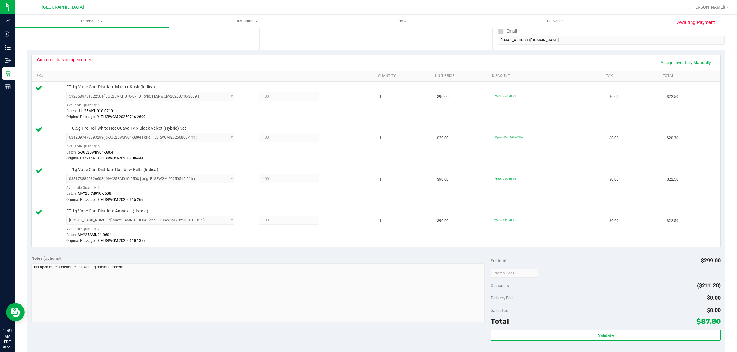
scroll to position [0, 0]
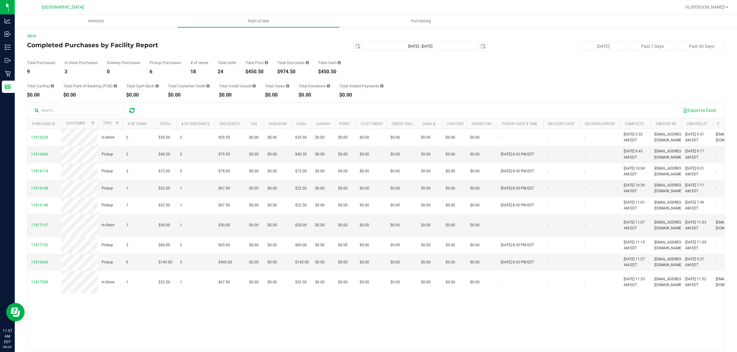
click at [259, 73] on div "$450.50" at bounding box center [256, 71] width 23 height 5
copy div "450.50"
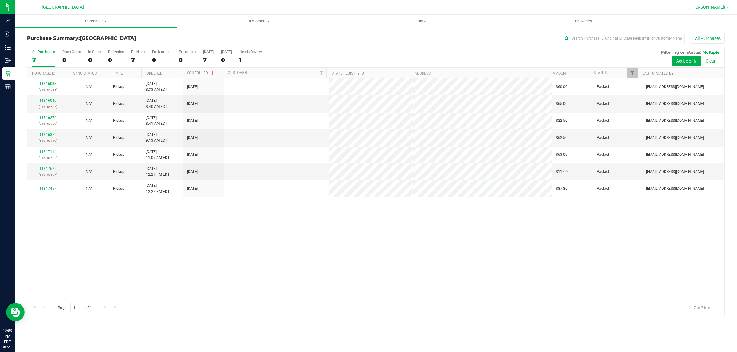
click at [721, 4] on link "Hi, [PERSON_NAME]!" at bounding box center [707, 7] width 48 height 6
click at [702, 57] on li "Sign Out" at bounding box center [709, 54] width 46 height 11
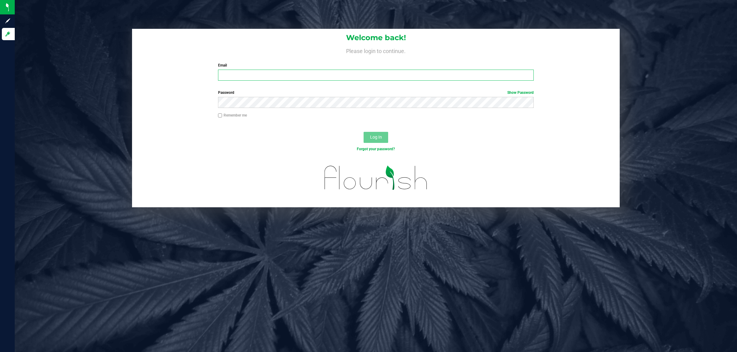
click at [272, 75] on input "Email" at bounding box center [376, 75] width 316 height 11
type input "ngalgano@liveparallel.com"
click at [363, 132] on button "Log In" at bounding box center [375, 137] width 25 height 11
